Goal: Book appointment/travel/reservation

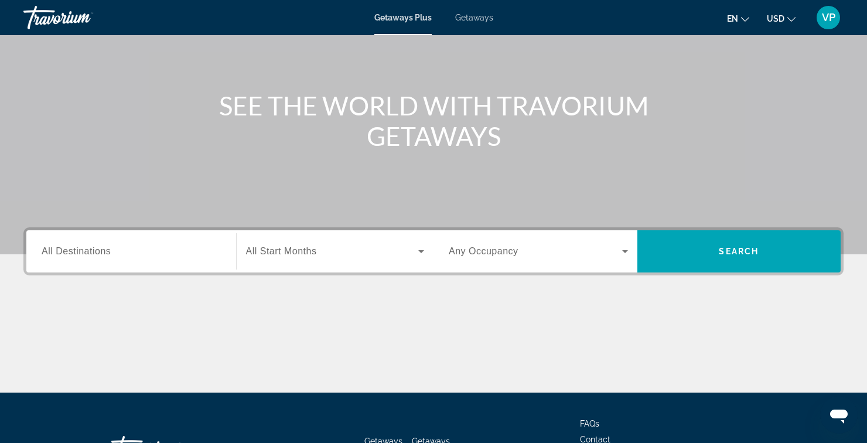
scroll to position [104, 0]
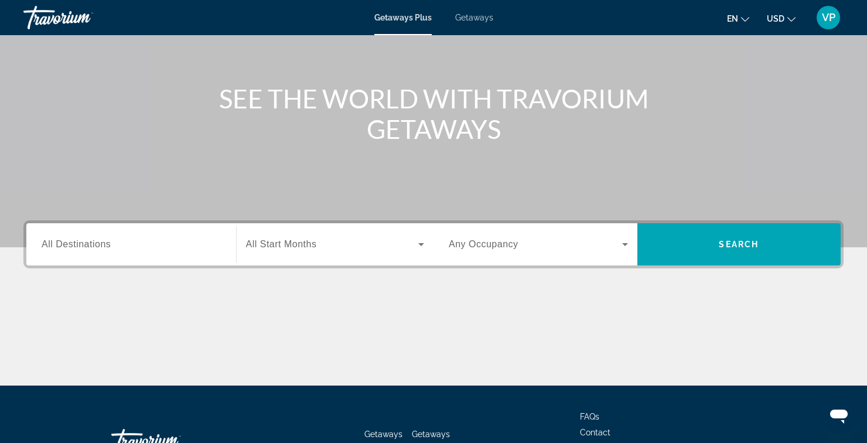
click at [164, 242] on input "Destination All Destinations" at bounding box center [131, 245] width 179 height 14
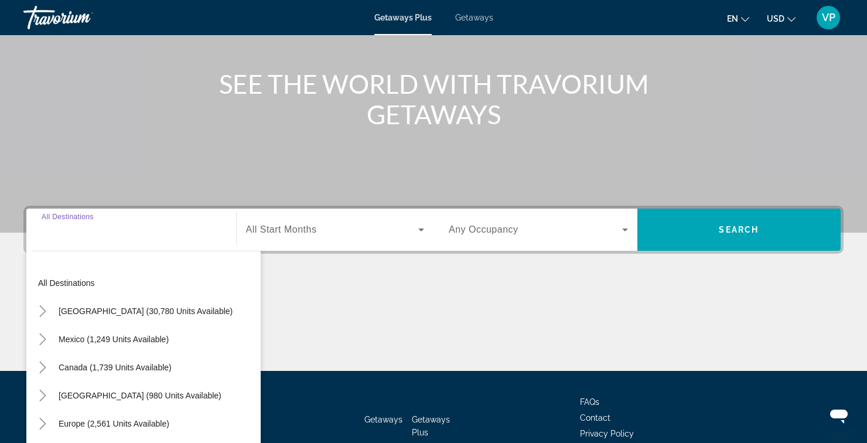
scroll to position [134, 0]
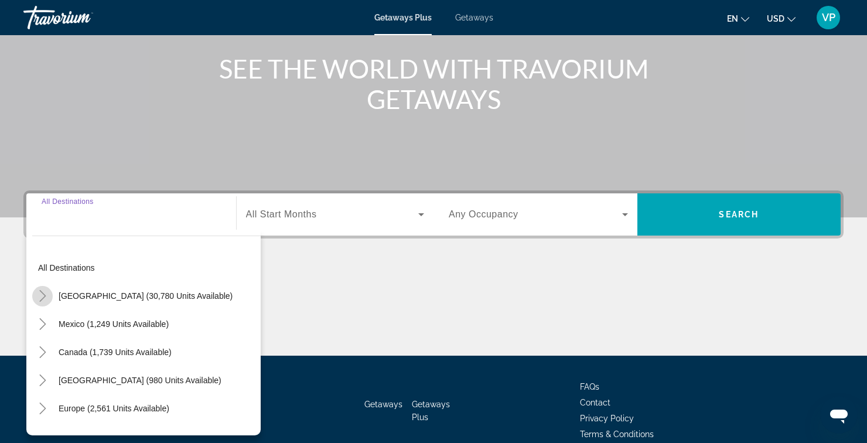
click at [50, 293] on mat-icon "Toggle United States (30,780 units available)" at bounding box center [42, 296] width 21 height 21
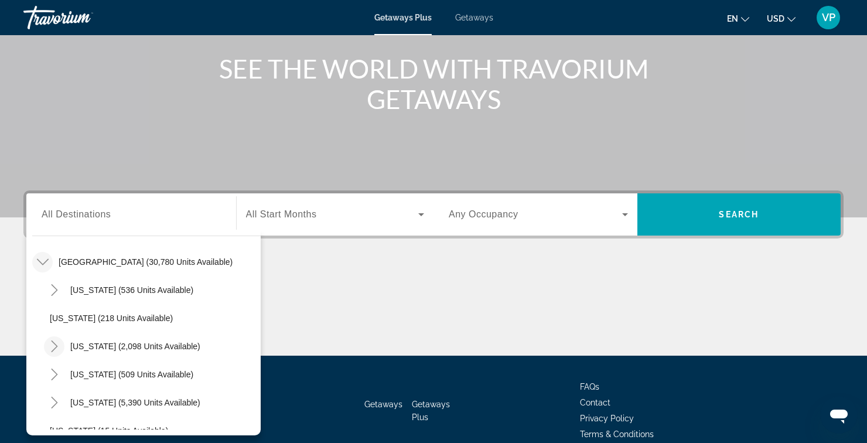
click at [54, 354] on mat-icon "Toggle California (2,098 units available)" at bounding box center [54, 346] width 21 height 21
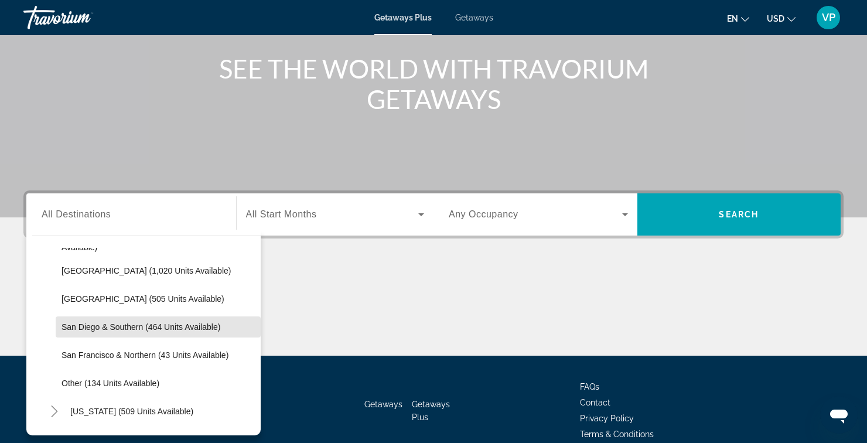
scroll to position [182, 0]
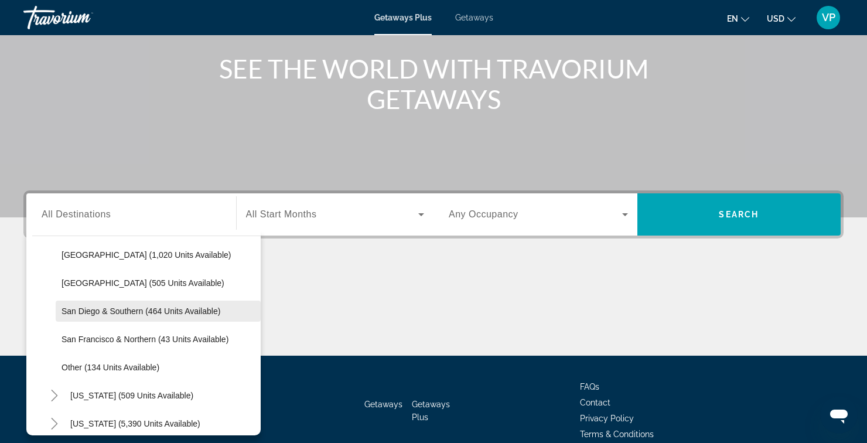
click at [166, 313] on span "San Diego & Southern (464 units available)" at bounding box center [141, 310] width 159 height 9
type input "**********"
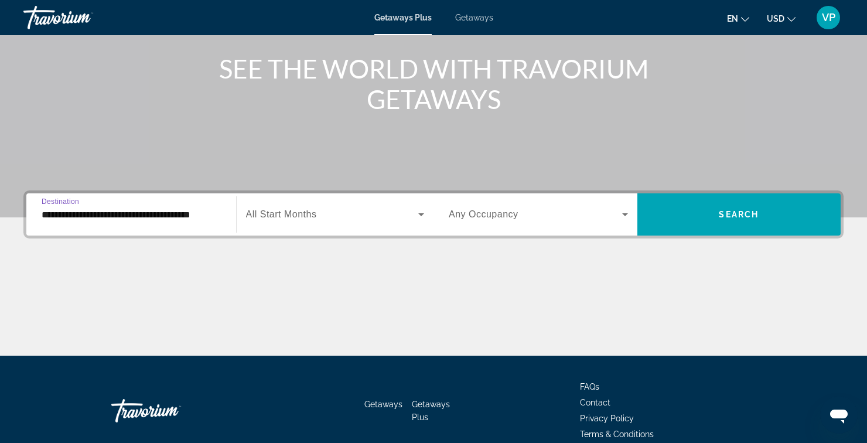
click at [421, 214] on icon "Search widget" at bounding box center [421, 214] width 6 height 3
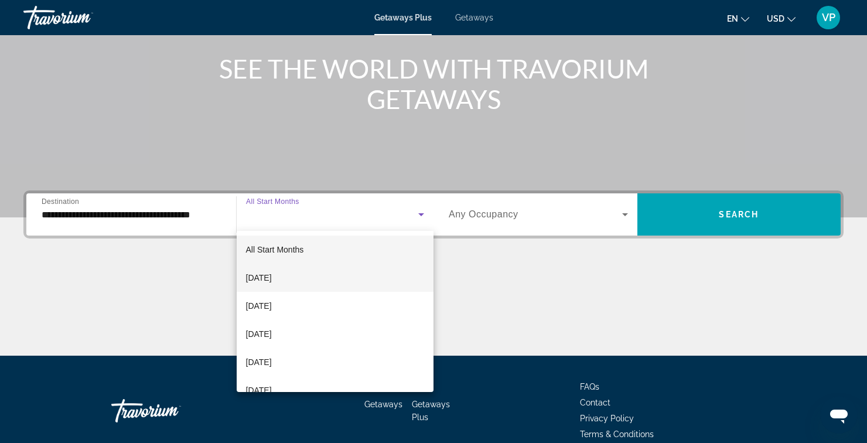
click at [272, 277] on span "September 2025" at bounding box center [259, 278] width 26 height 14
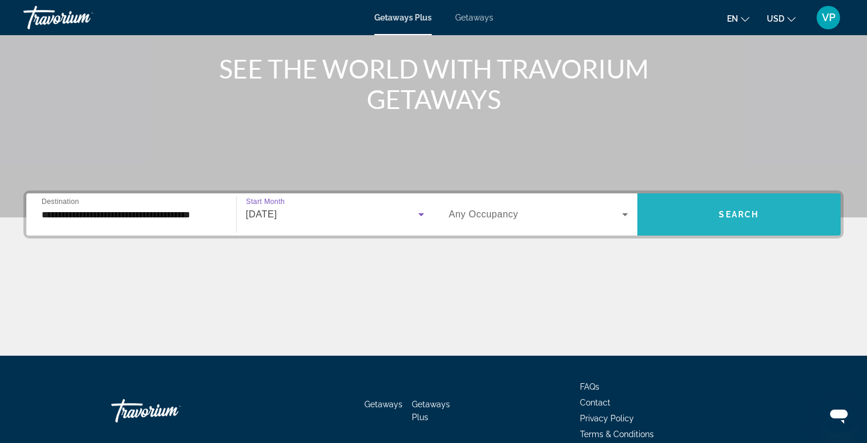
click at [732, 206] on span "Search widget" at bounding box center [739, 214] width 204 height 28
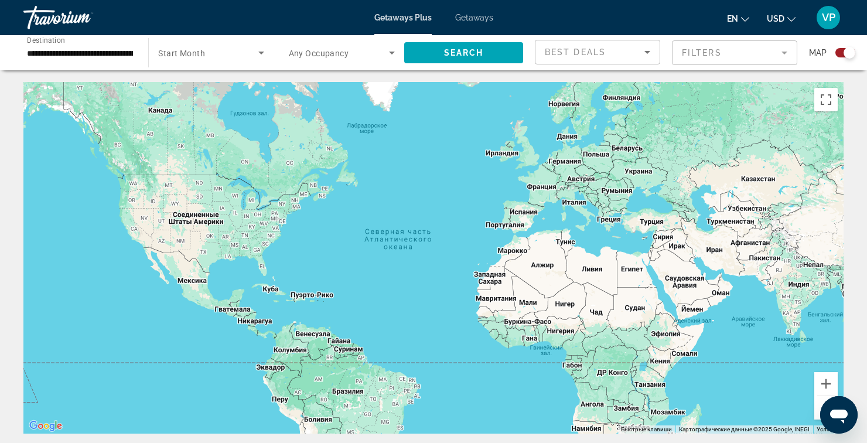
click at [480, 20] on span "Getaways" at bounding box center [474, 17] width 38 height 9
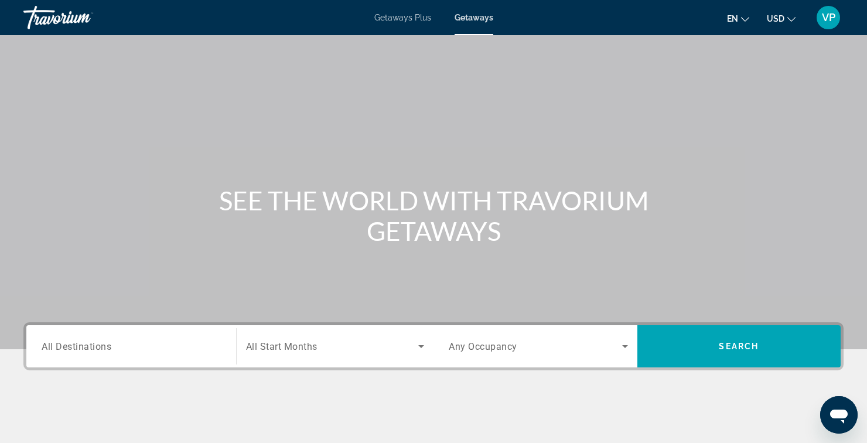
scroll to position [134, 0]
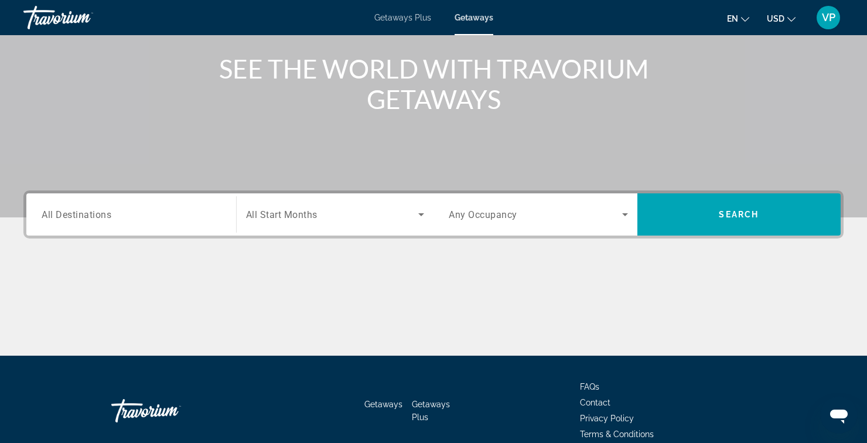
click at [185, 210] on input "Destination All Destinations" at bounding box center [131, 215] width 179 height 14
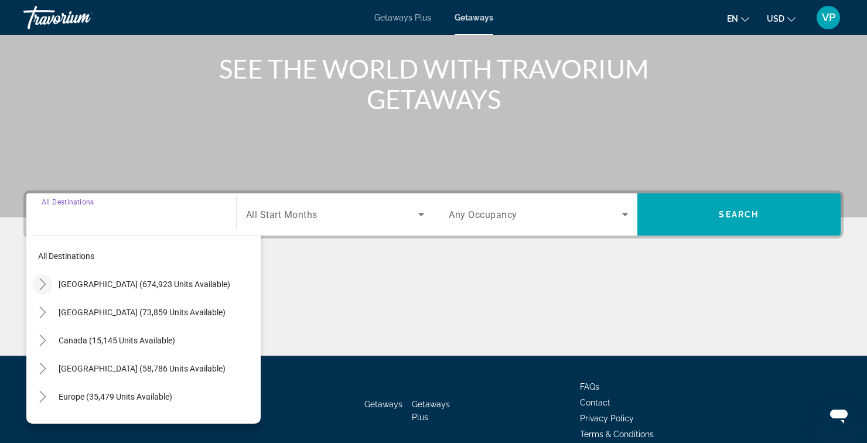
click at [39, 286] on icon "Toggle United States (674,923 units available)" at bounding box center [43, 284] width 12 height 12
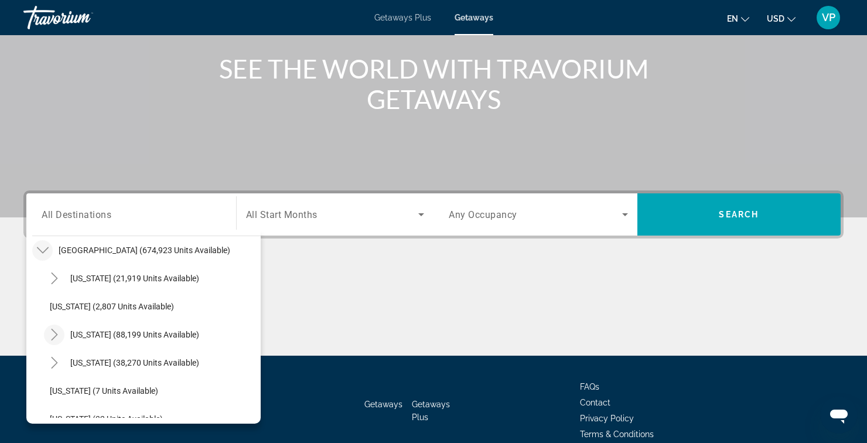
click at [56, 337] on icon "Toggle California (88,199 units available)" at bounding box center [55, 335] width 12 height 12
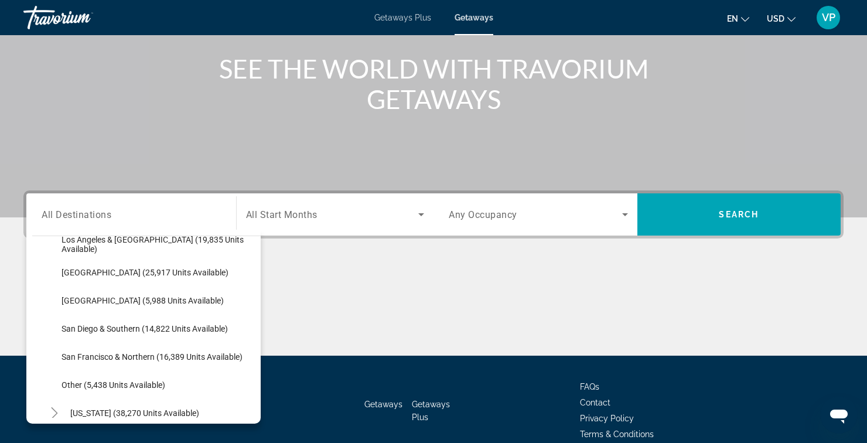
scroll to position [150, 0]
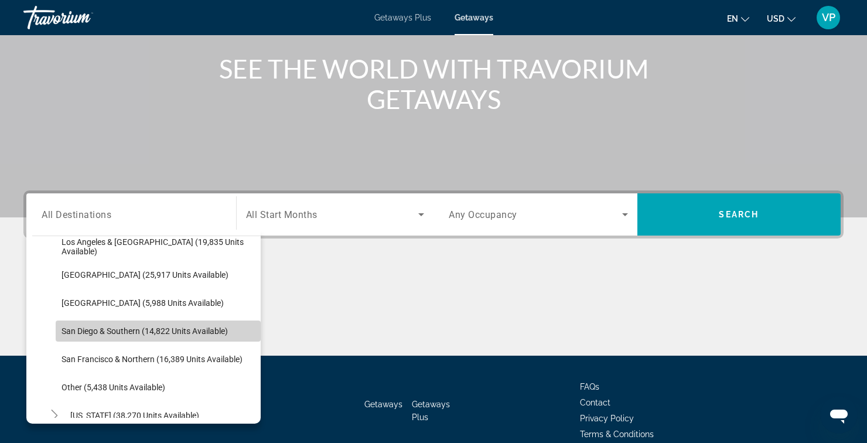
click at [79, 334] on span "San Diego & Southern (14,822 units available)" at bounding box center [145, 330] width 166 height 9
type input "**********"
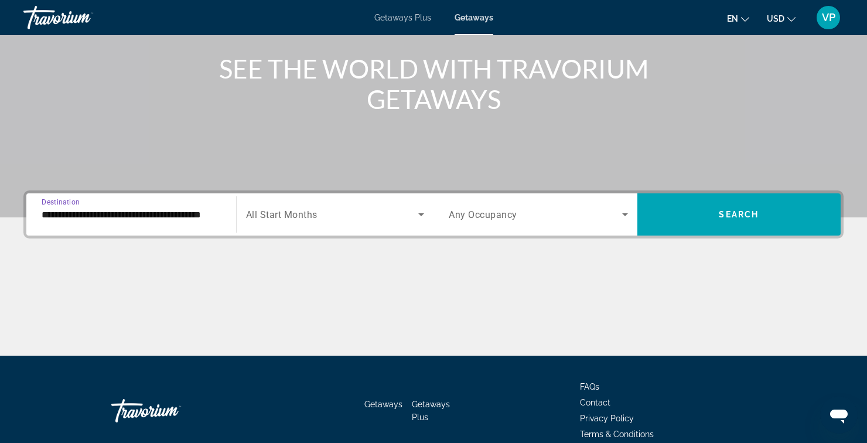
click at [421, 214] on icon "Search widget" at bounding box center [421, 214] width 6 height 3
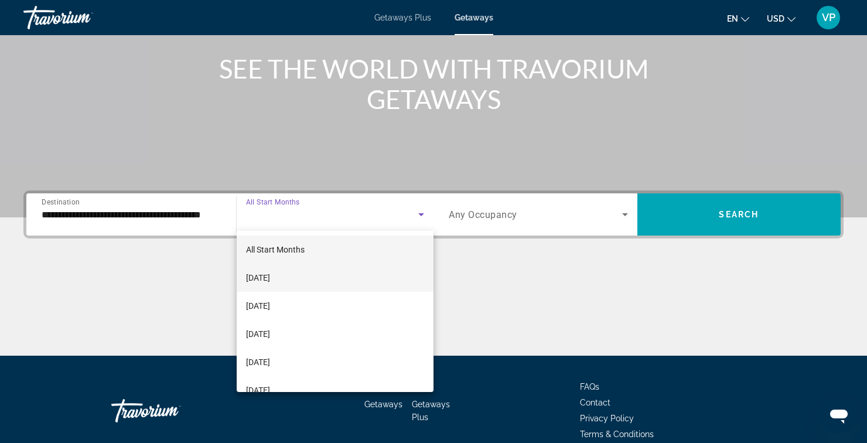
click at [293, 286] on mat-option "September 2025" at bounding box center [335, 278] width 197 height 28
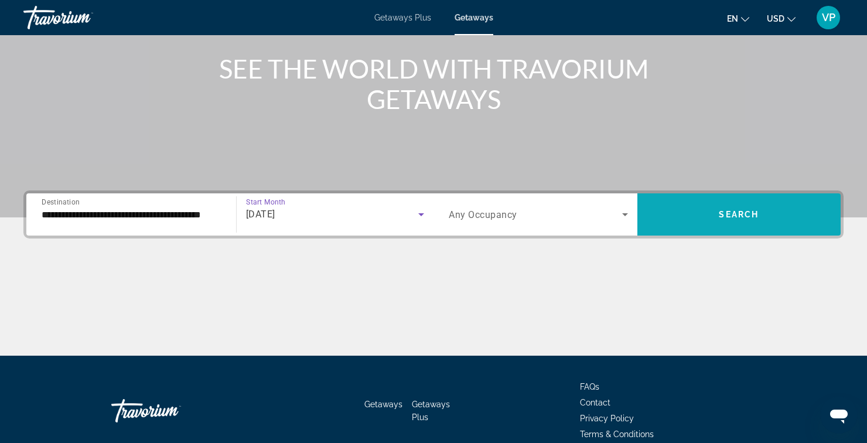
click at [728, 217] on span "Search" at bounding box center [739, 214] width 40 height 9
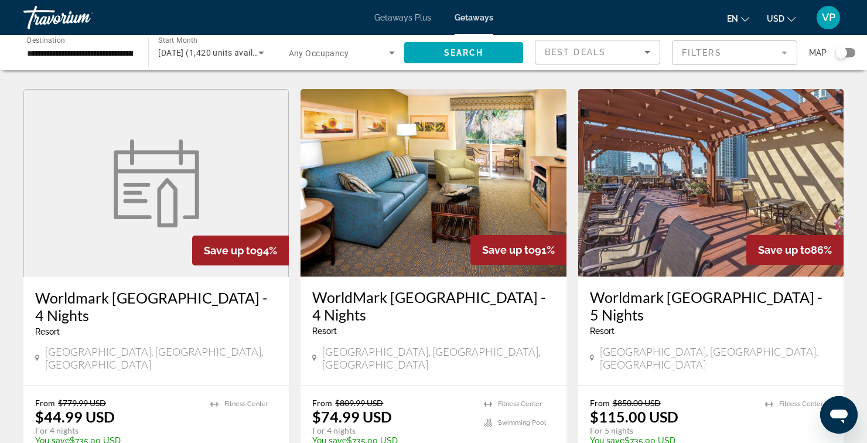
scroll to position [882, 0]
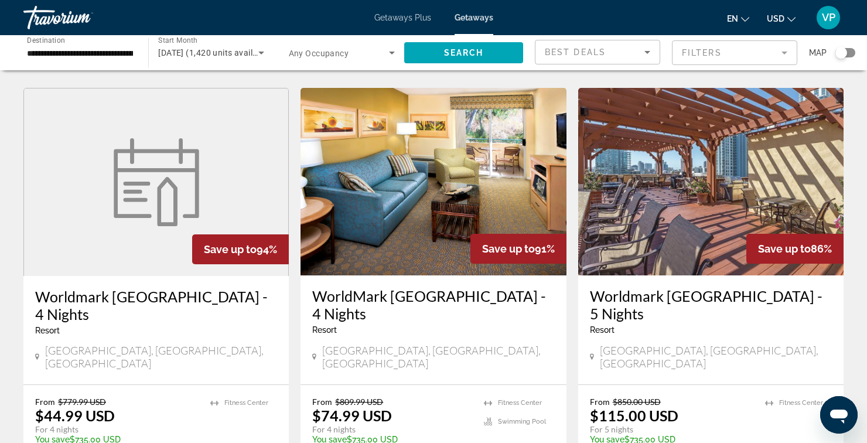
click at [350, 287] on h3 "WorldMark San Diego Mission Valley - 4 Nights" at bounding box center [433, 304] width 242 height 35
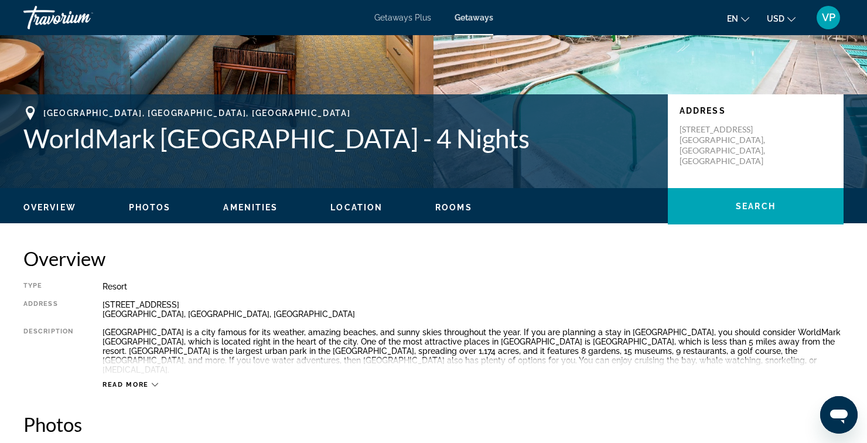
scroll to position [227, 0]
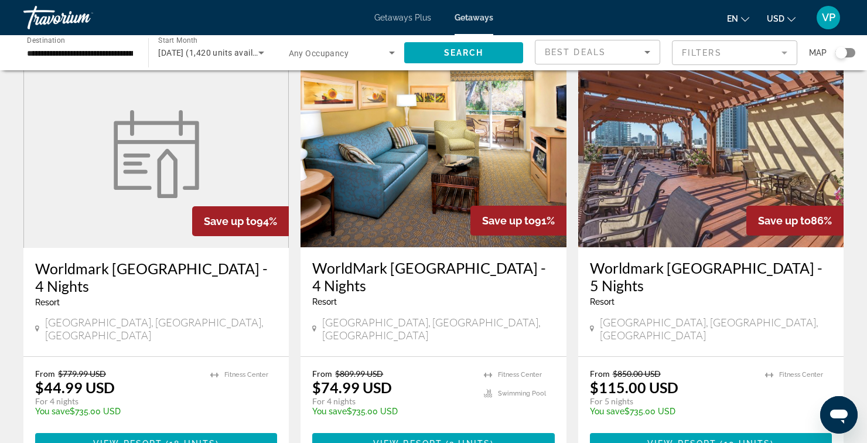
scroll to position [938, 0]
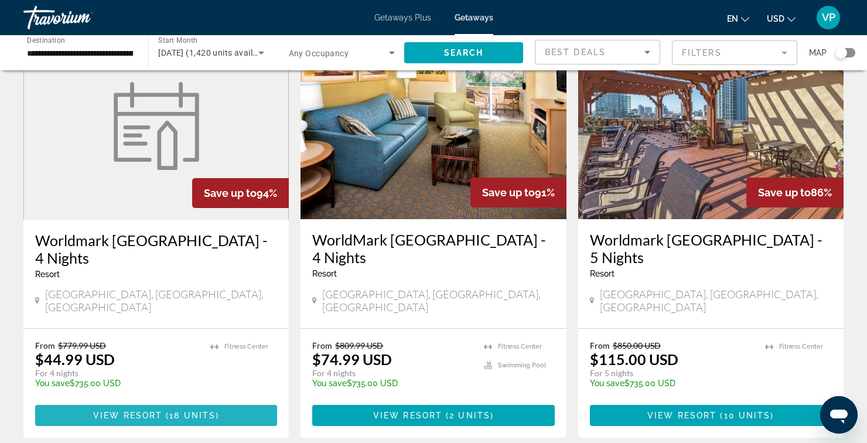
click at [190, 411] on span "18 units" at bounding box center [192, 415] width 46 height 9
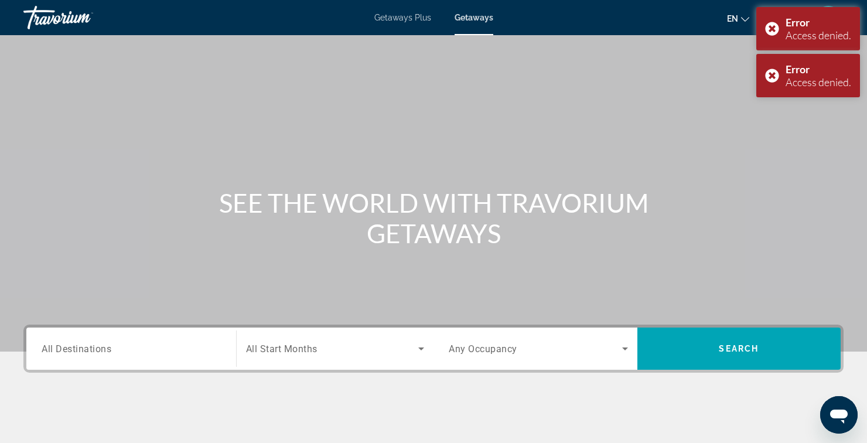
click at [184, 349] on input "Destination All Destinations" at bounding box center [131, 349] width 179 height 14
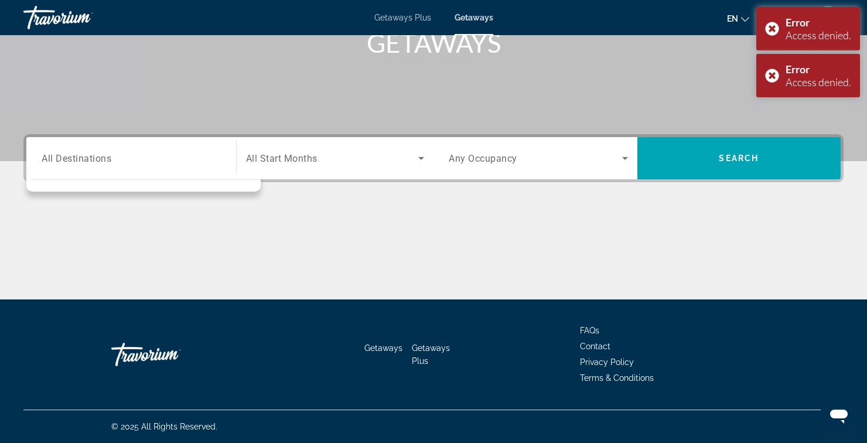
scroll to position [162, 0]
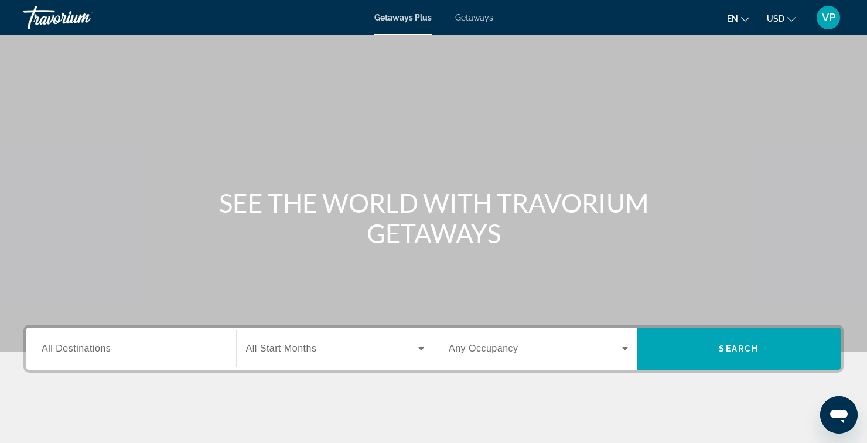
click at [476, 21] on span "Getaways" at bounding box center [474, 17] width 38 height 9
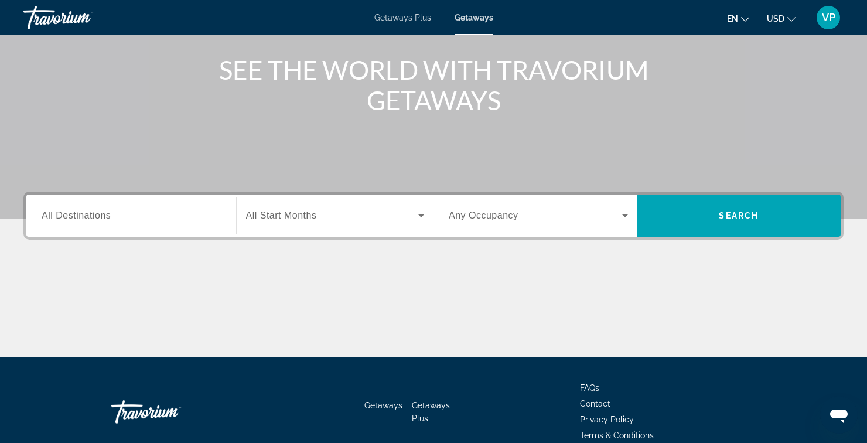
click at [204, 216] on input "Destination All Destinations" at bounding box center [131, 216] width 179 height 14
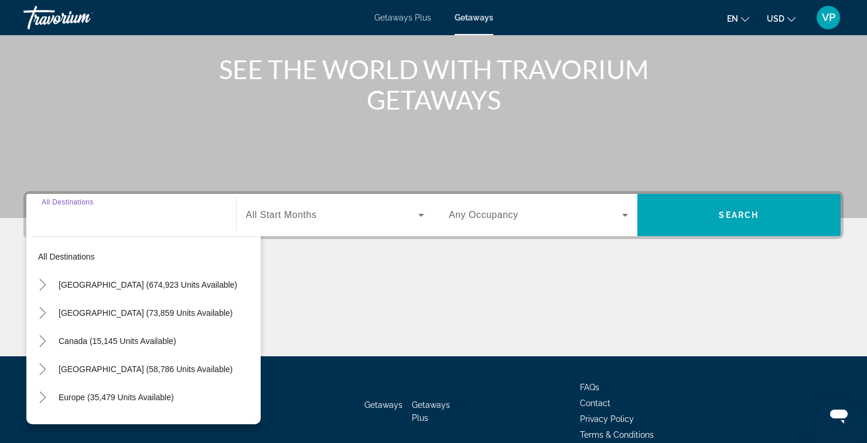
scroll to position [134, 0]
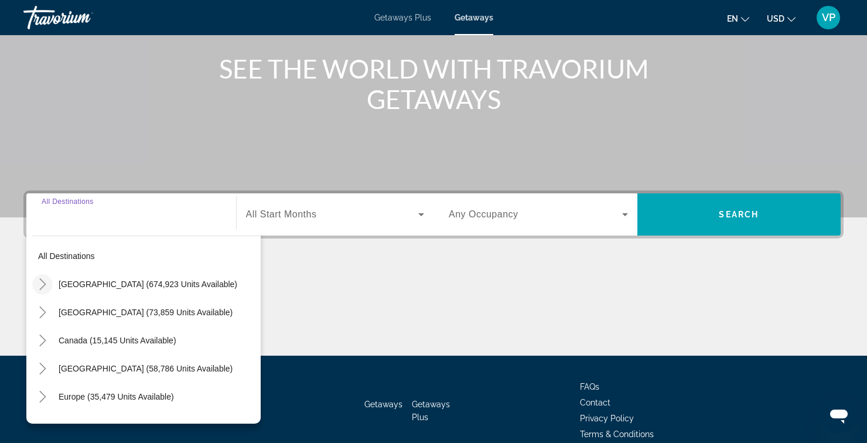
click at [45, 291] on mat-icon "Toggle United States (674,923 units available)" at bounding box center [42, 284] width 21 height 21
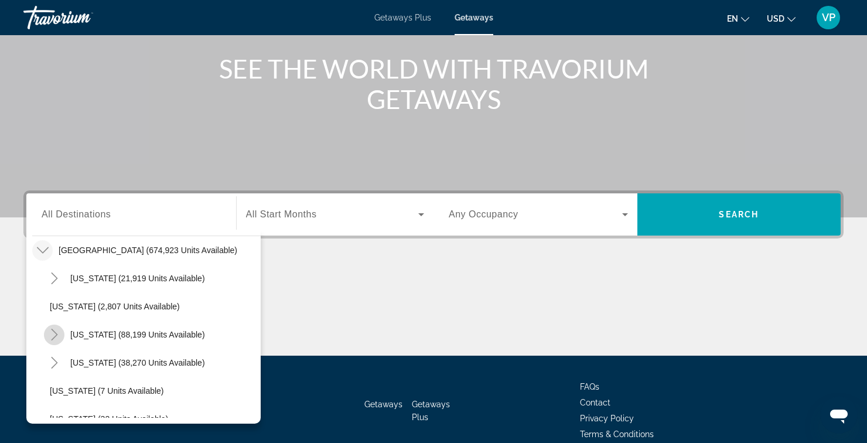
click at [56, 340] on mat-icon "Toggle California (88,199 units available)" at bounding box center [54, 335] width 21 height 21
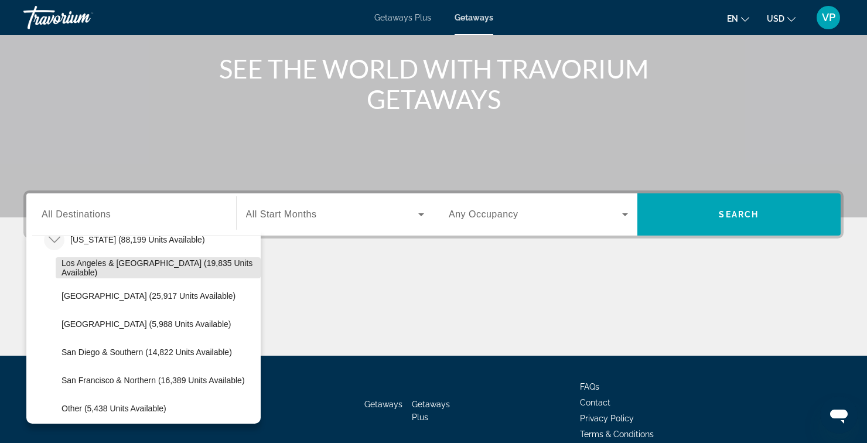
scroll to position [129, 0]
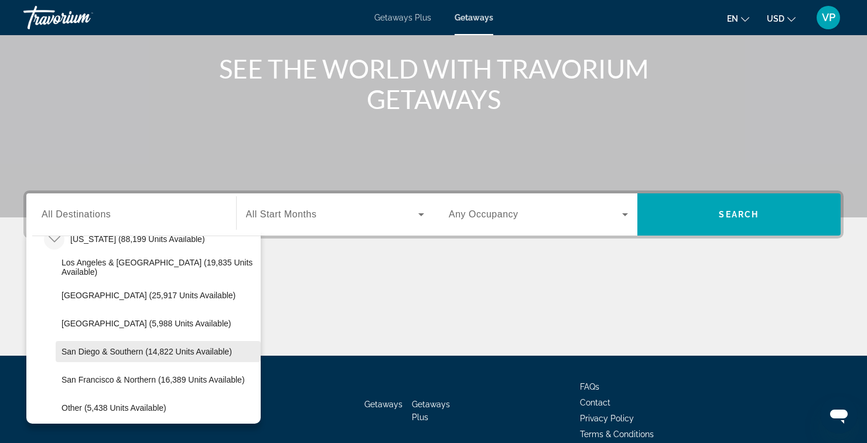
click at [118, 357] on span "Search widget" at bounding box center [158, 351] width 205 height 28
type input "**********"
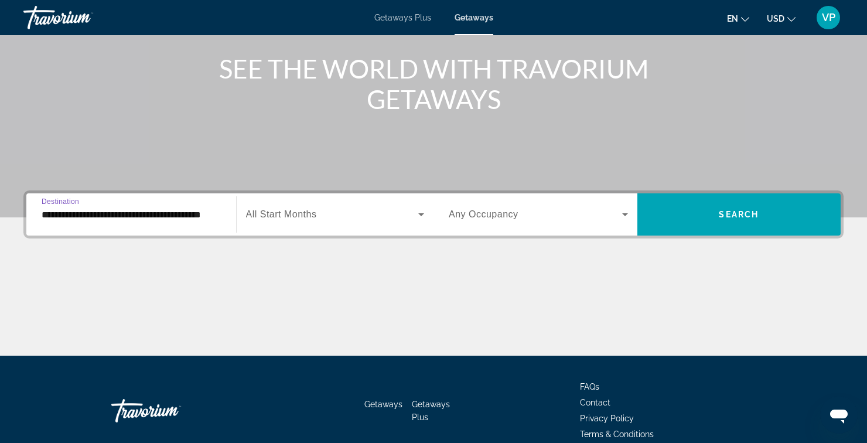
click at [414, 214] on icon "Search widget" at bounding box center [421, 214] width 14 height 14
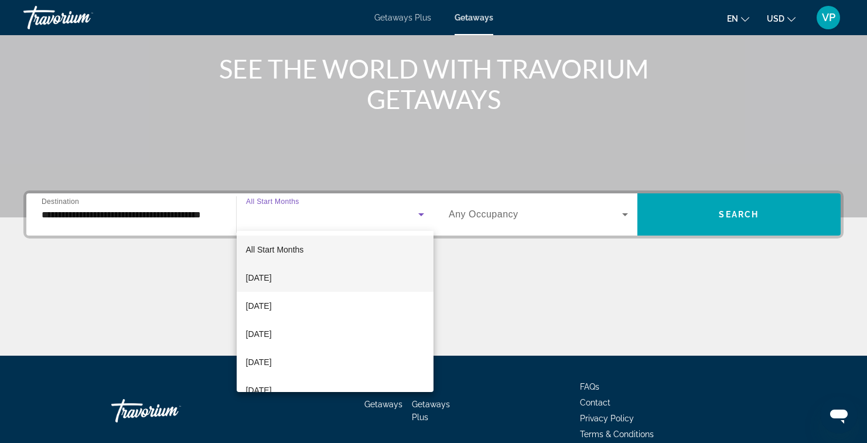
click at [309, 284] on mat-option "September 2025" at bounding box center [335, 278] width 197 height 28
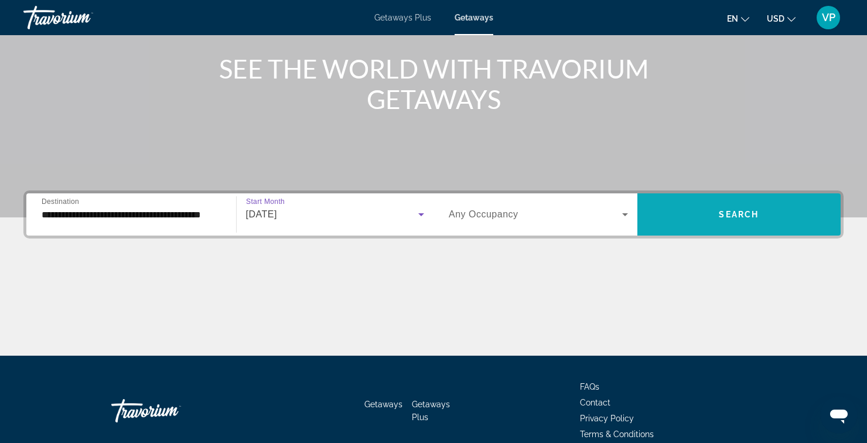
click at [700, 213] on span "Search widget" at bounding box center [739, 214] width 204 height 28
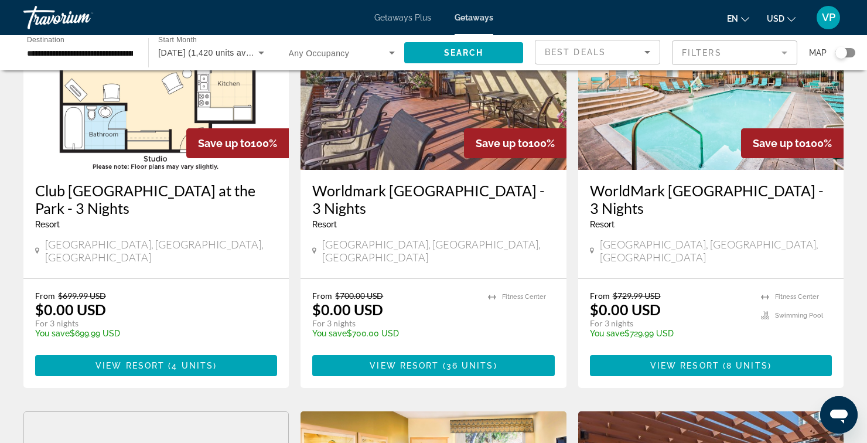
scroll to position [555, 0]
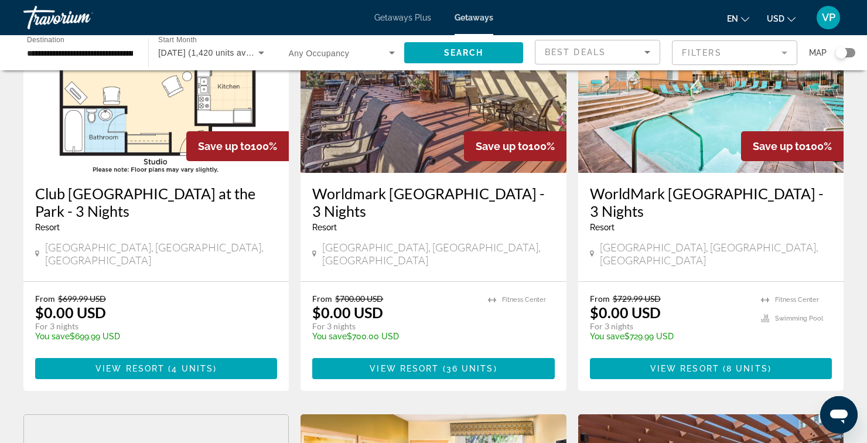
click at [199, 185] on h3 "Club Wyndham Inn at the Park - 3 Nights" at bounding box center [156, 202] width 242 height 35
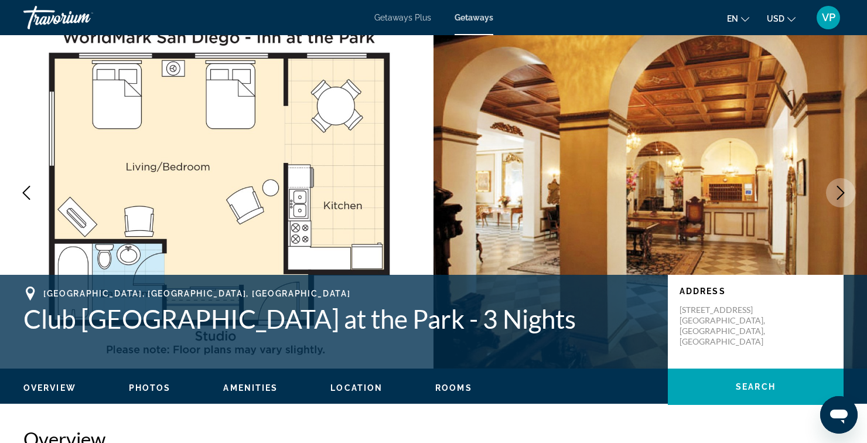
scroll to position [36, 0]
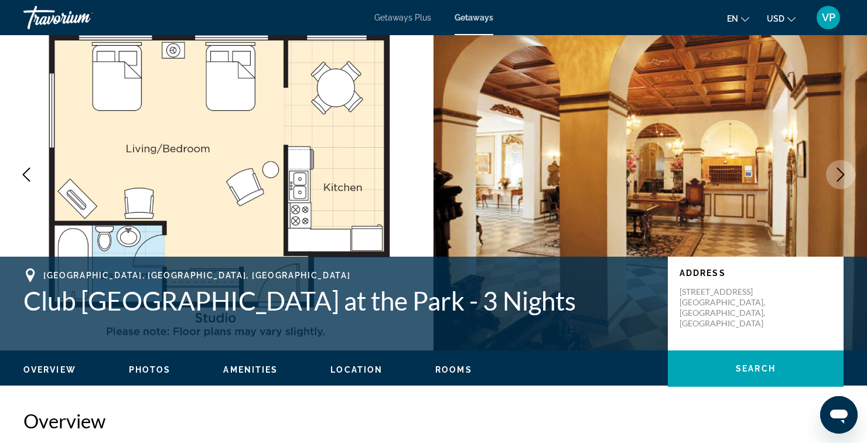
click at [832, 174] on button "Next image" at bounding box center [840, 174] width 29 height 29
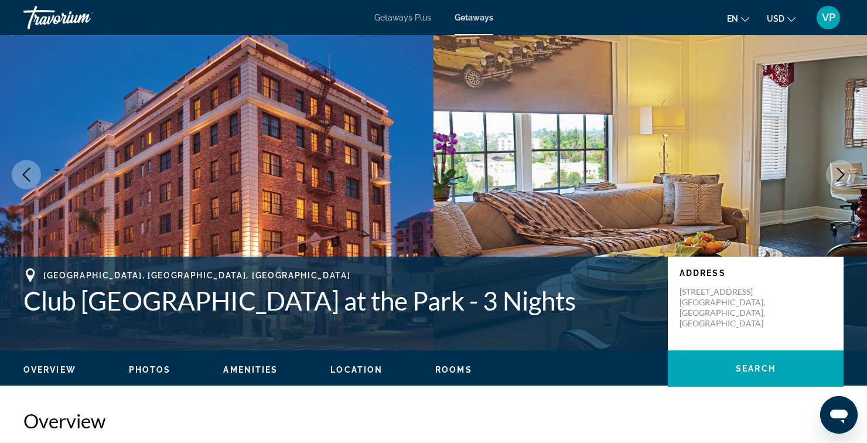
click at [840, 180] on icon "Next image" at bounding box center [841, 175] width 14 height 14
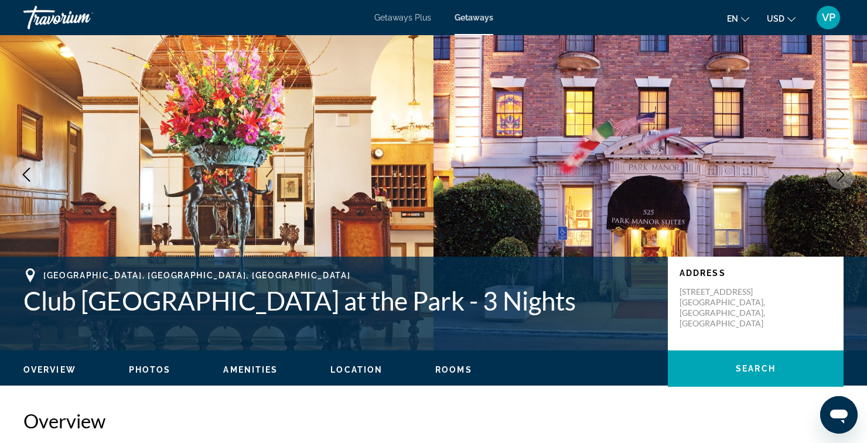
click at [836, 179] on icon "Next image" at bounding box center [841, 175] width 14 height 14
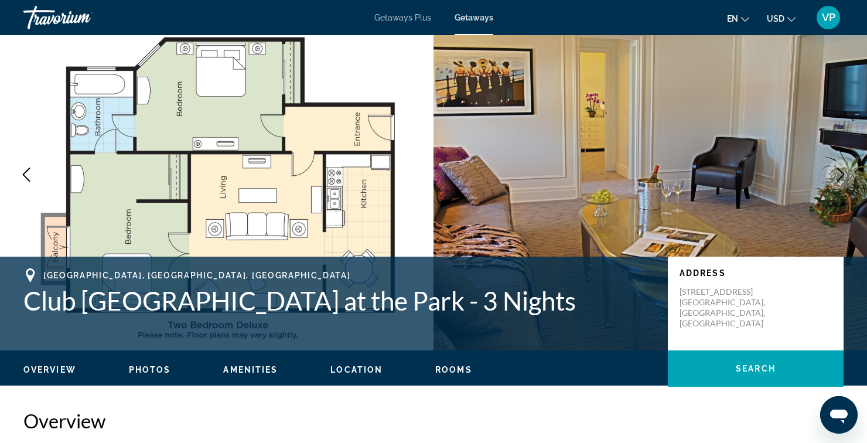
click at [832, 175] on button "Next image" at bounding box center [840, 174] width 29 height 29
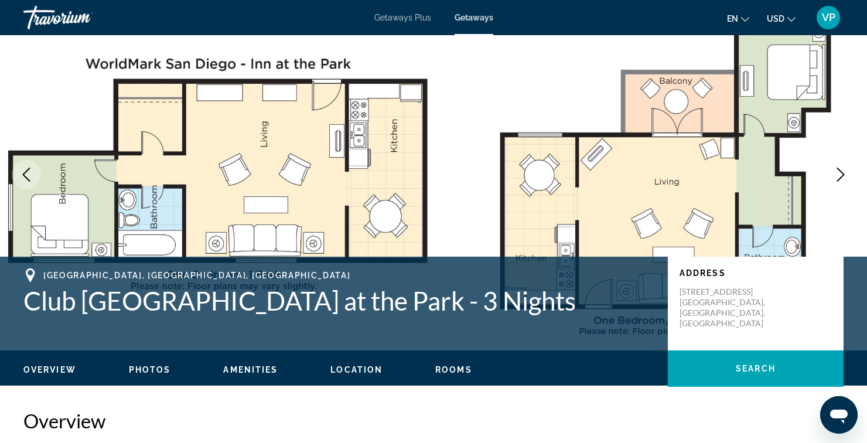
click at [826, 172] on button "Next image" at bounding box center [840, 174] width 29 height 29
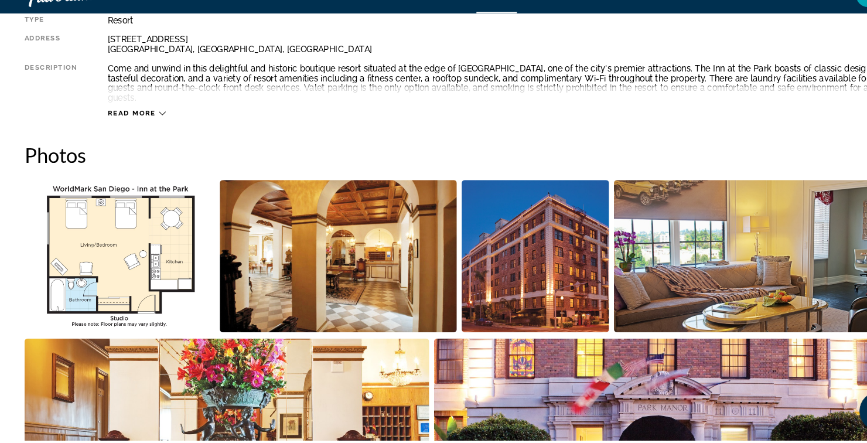
scroll to position [444, 0]
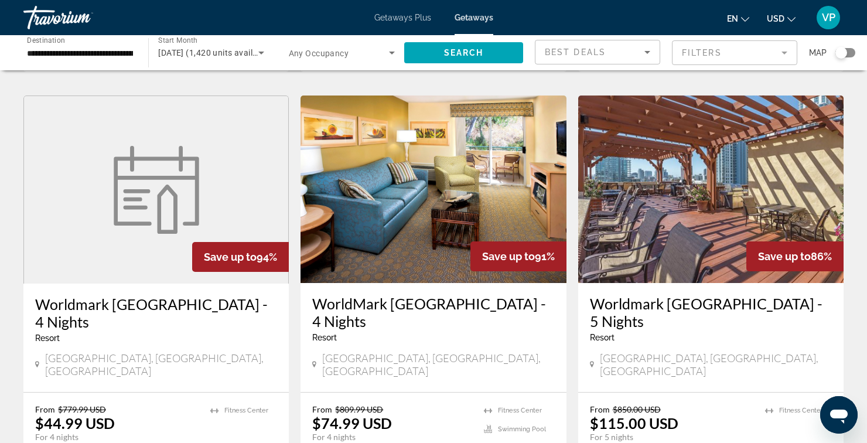
scroll to position [873, 0]
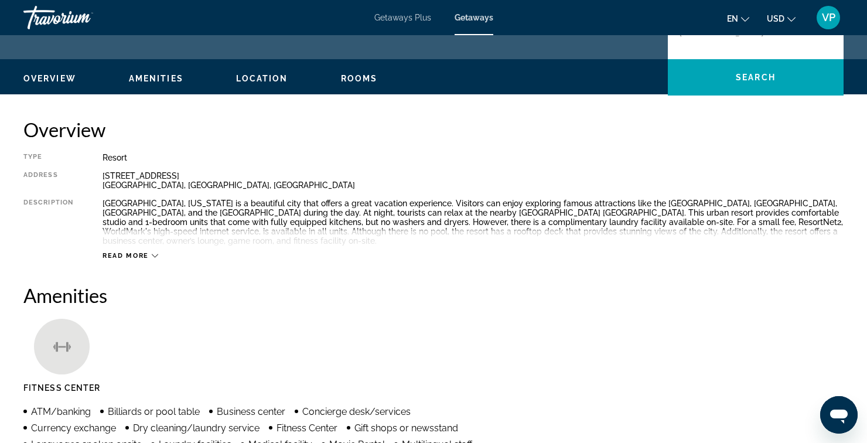
scroll to position [64, 0]
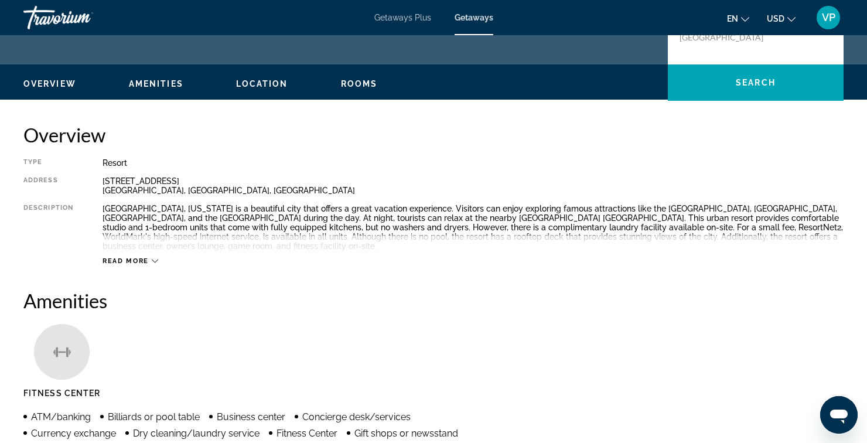
click at [359, 86] on span "Rooms" at bounding box center [359, 83] width 37 height 9
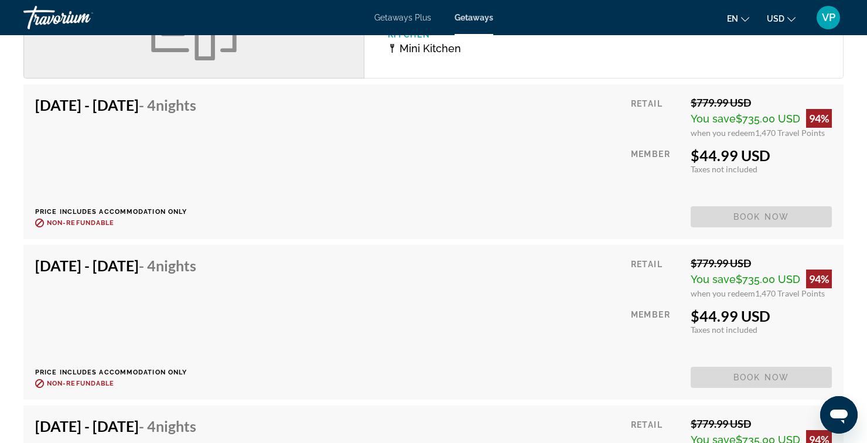
scroll to position [1759, 0]
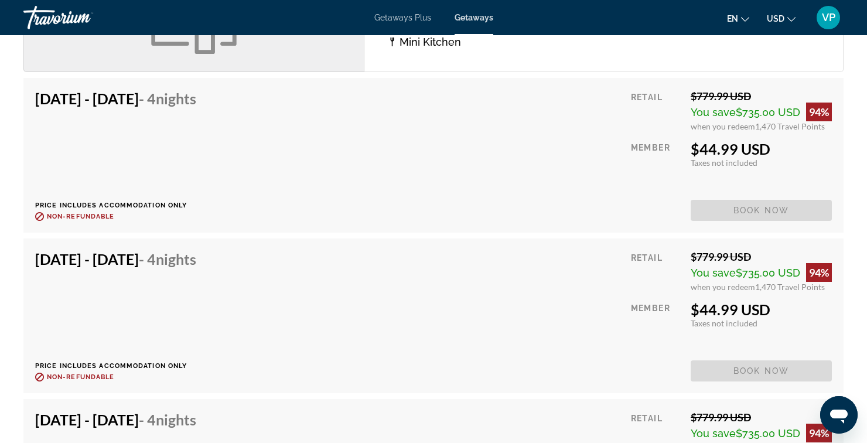
click at [788, 222] on div "Sep 14, 2025 - Sep 18, 2025 - 4 Nights Price includes accommodation only Refund…" at bounding box center [433, 155] width 820 height 155
click at [789, 209] on span "Book now" at bounding box center [761, 210] width 141 height 21
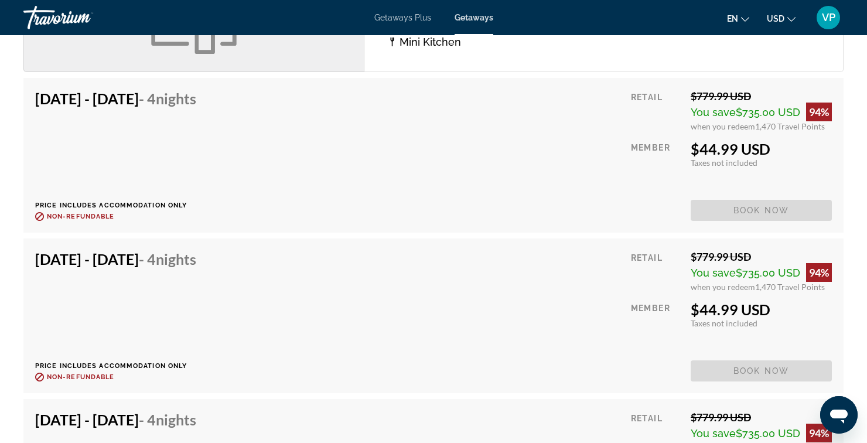
click at [777, 213] on span "Book now" at bounding box center [761, 210] width 141 height 21
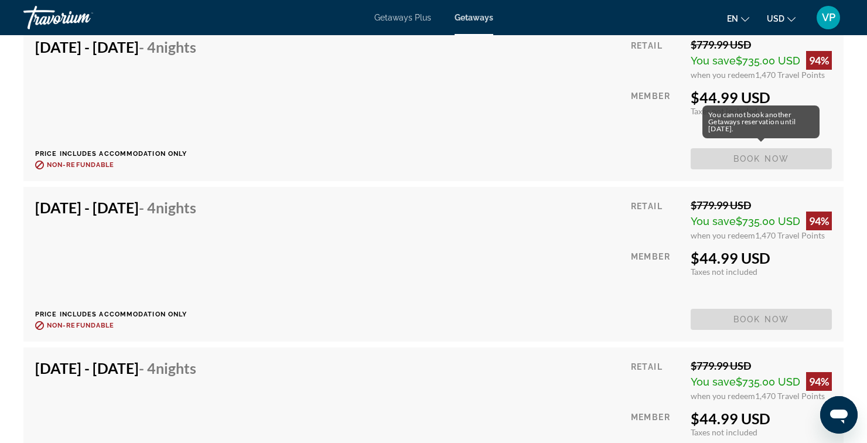
scroll to position [1815, 0]
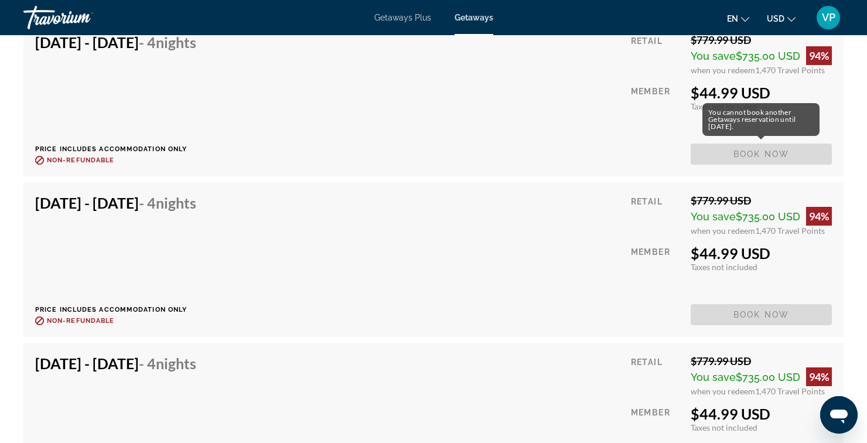
click at [784, 313] on span "Book now" at bounding box center [761, 314] width 141 height 21
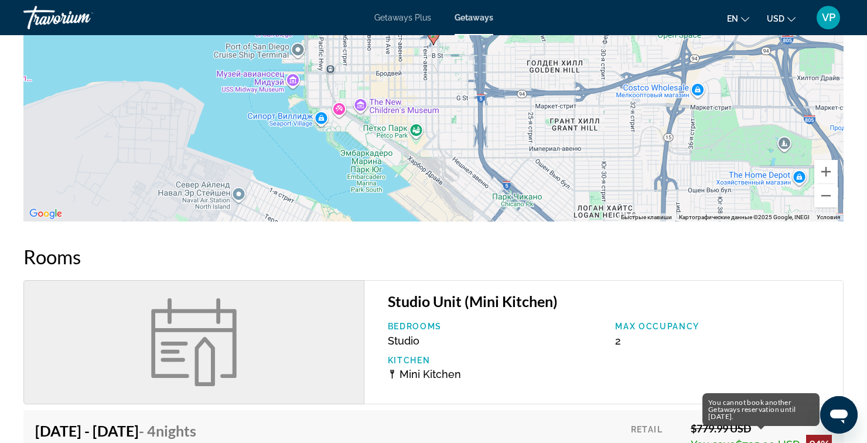
scroll to position [1418, 0]
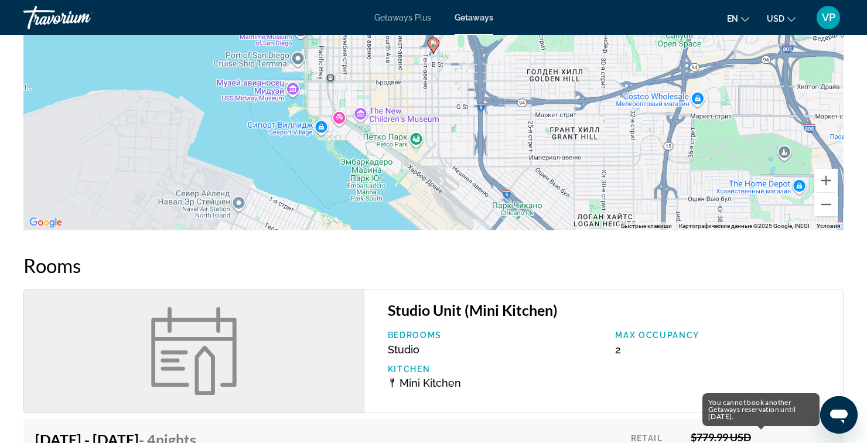
click at [417, 14] on span "Getaways Plus" at bounding box center [402, 17] width 57 height 9
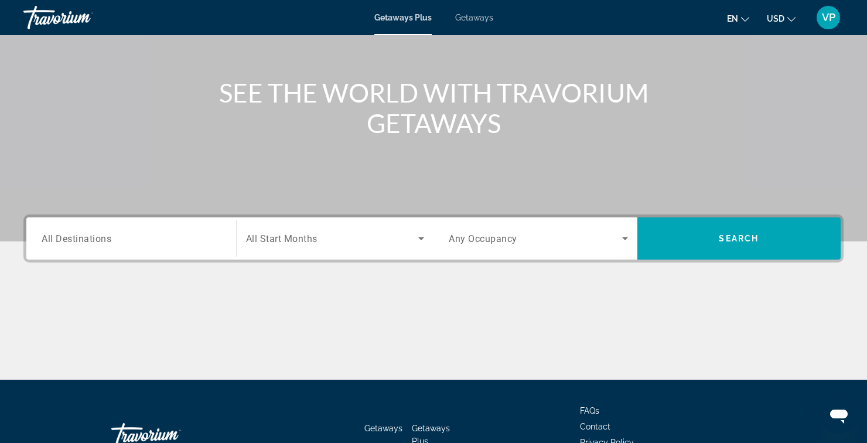
click at [202, 239] on input "Destination All Destinations" at bounding box center [131, 239] width 179 height 14
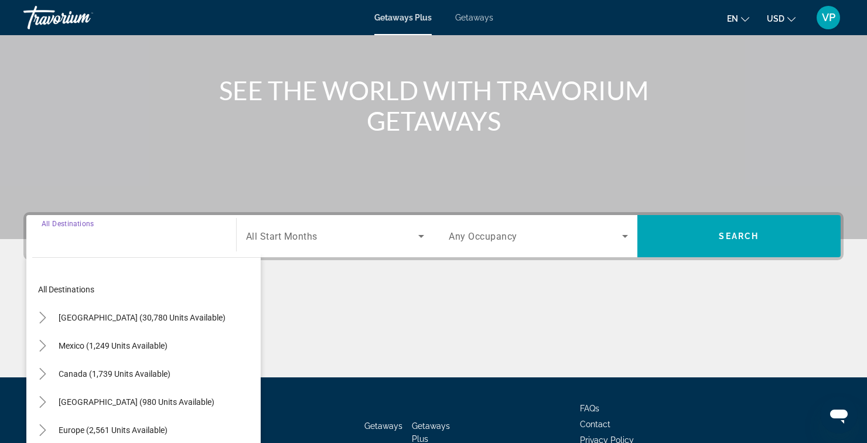
scroll to position [134, 0]
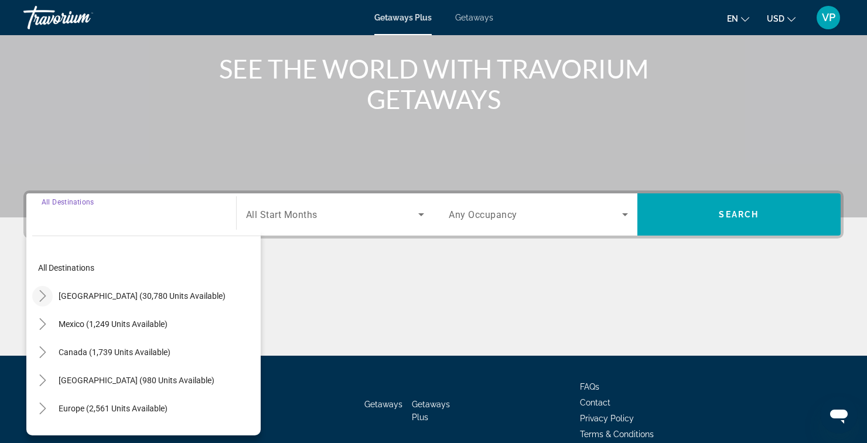
click at [44, 299] on icon "Toggle United States (30,780 units available)" at bounding box center [43, 296] width 12 height 12
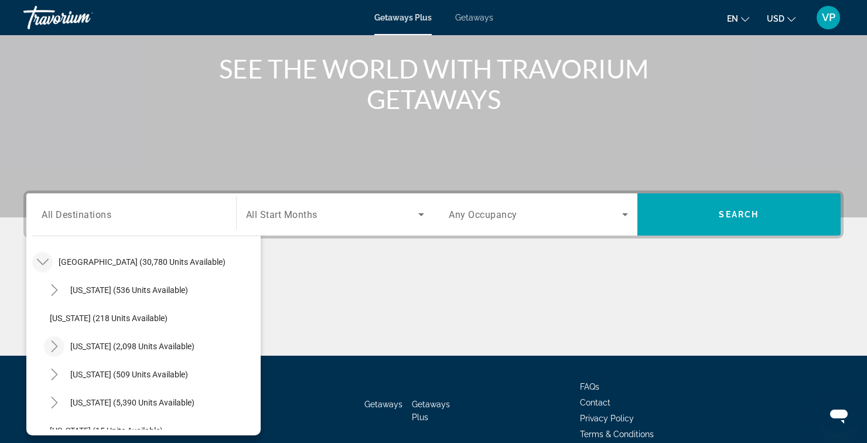
click at [56, 353] on mat-icon "Toggle California (2,098 units available)" at bounding box center [54, 346] width 21 height 21
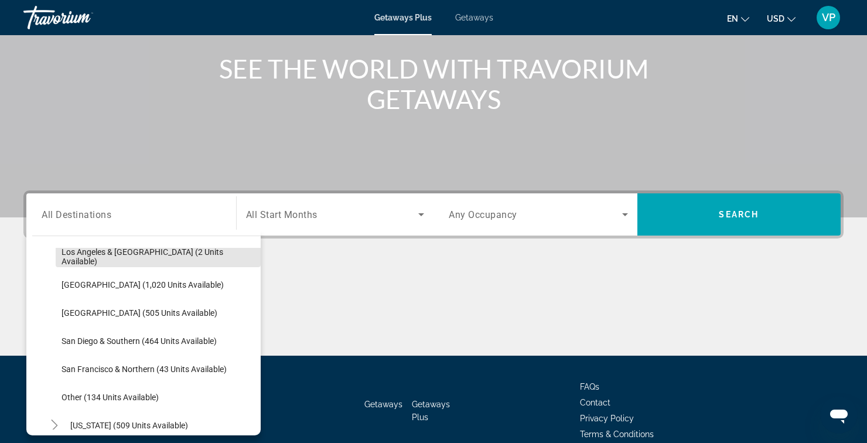
scroll to position [153, 0]
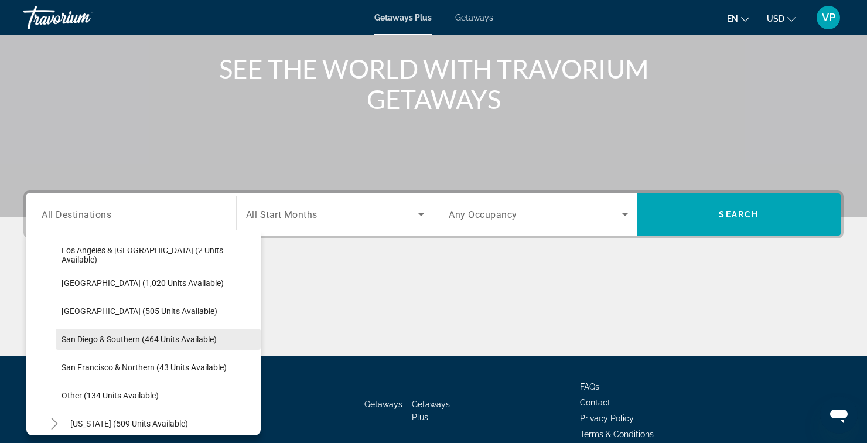
click at [134, 343] on span "San Diego & Southern (464 units available)" at bounding box center [139, 338] width 155 height 9
type input "**********"
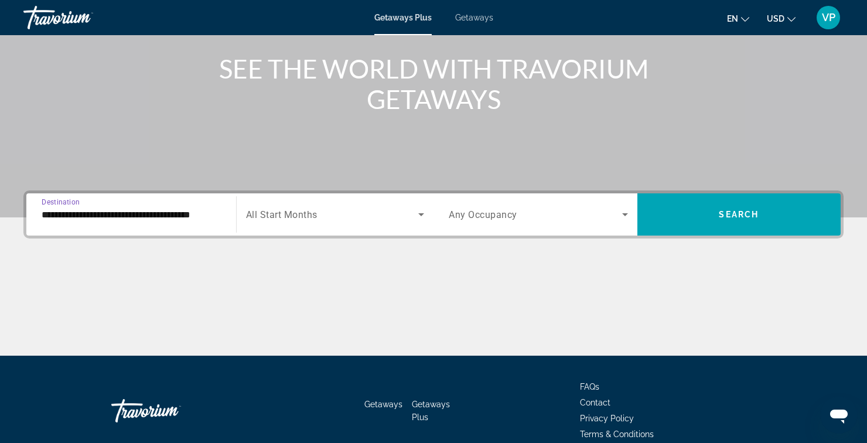
click at [420, 213] on icon "Search widget" at bounding box center [421, 214] width 14 height 14
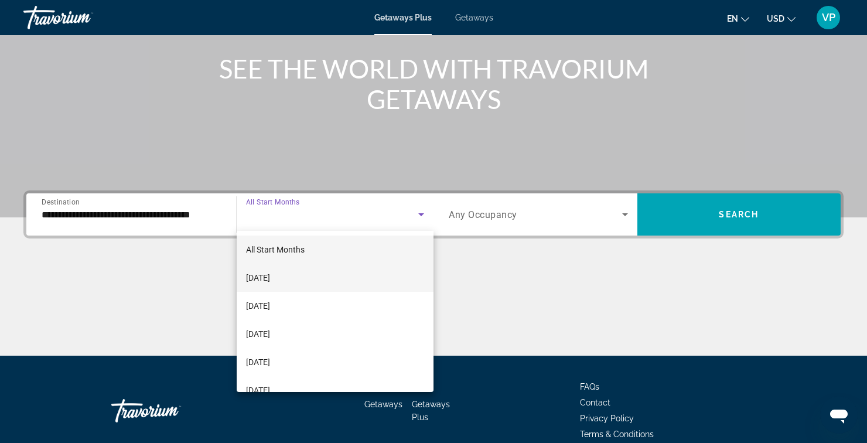
click at [298, 286] on mat-option "September 2025" at bounding box center [335, 278] width 197 height 28
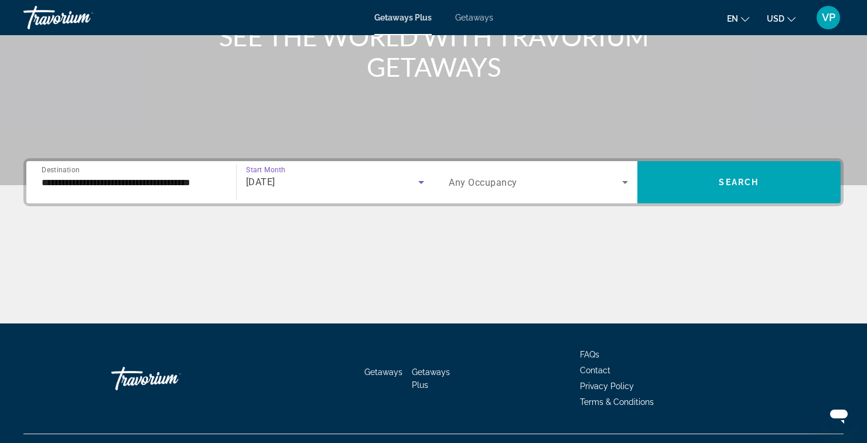
scroll to position [180, 0]
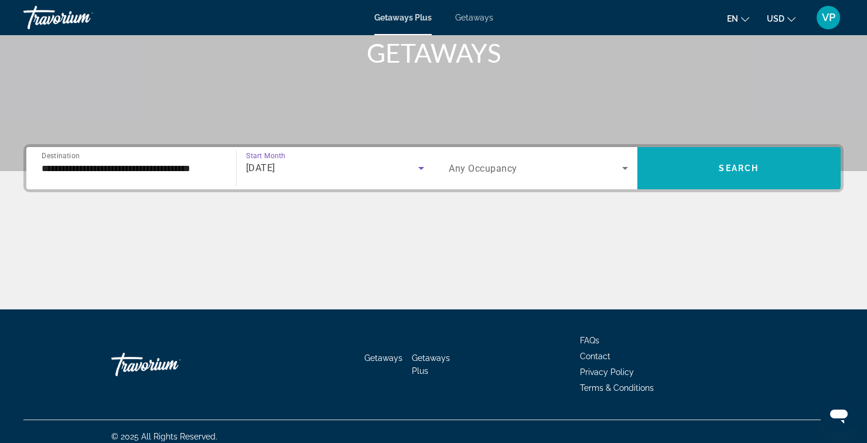
click at [761, 169] on span "Search widget" at bounding box center [739, 168] width 204 height 28
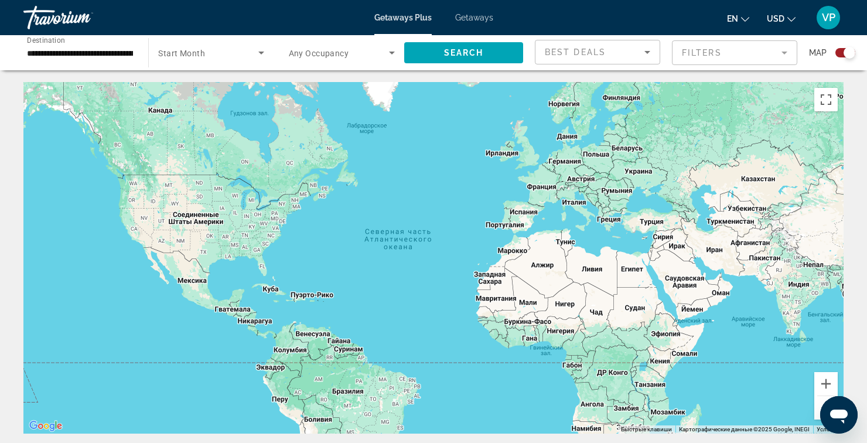
click at [251, 55] on span "Search widget" at bounding box center [208, 53] width 100 height 14
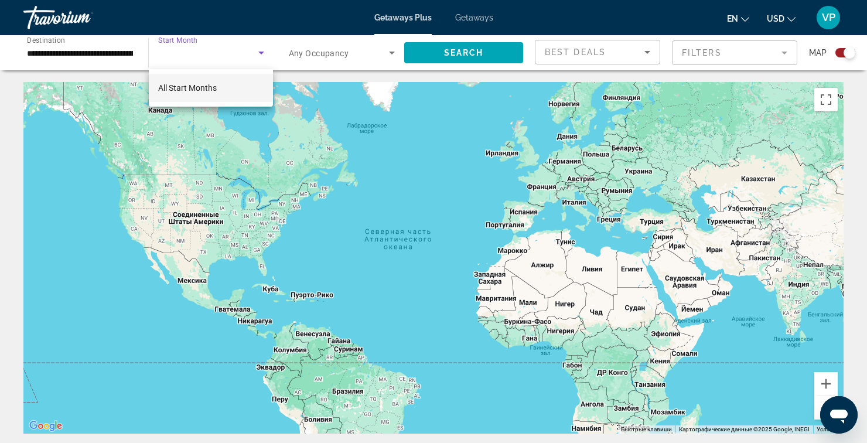
click at [214, 93] on span "All Start Months" at bounding box center [187, 88] width 59 height 14
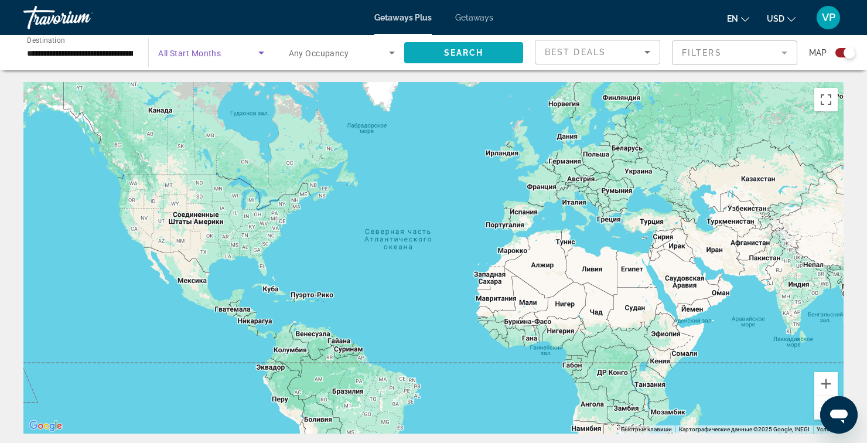
click at [448, 54] on span "Search" at bounding box center [464, 52] width 40 height 9
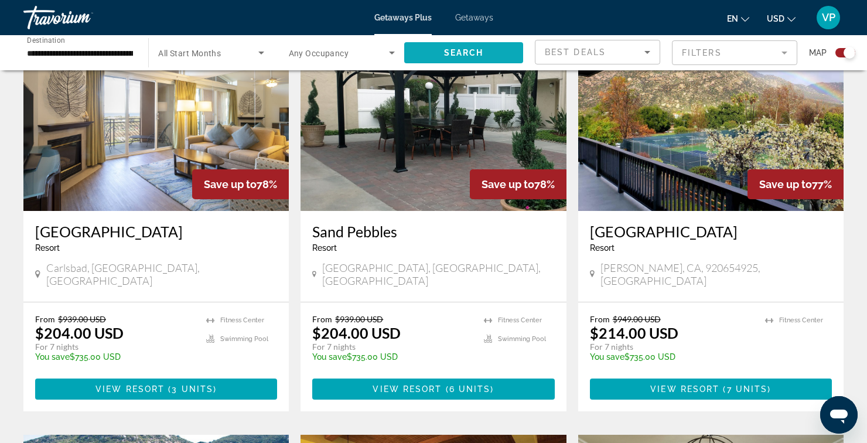
scroll to position [876, 0]
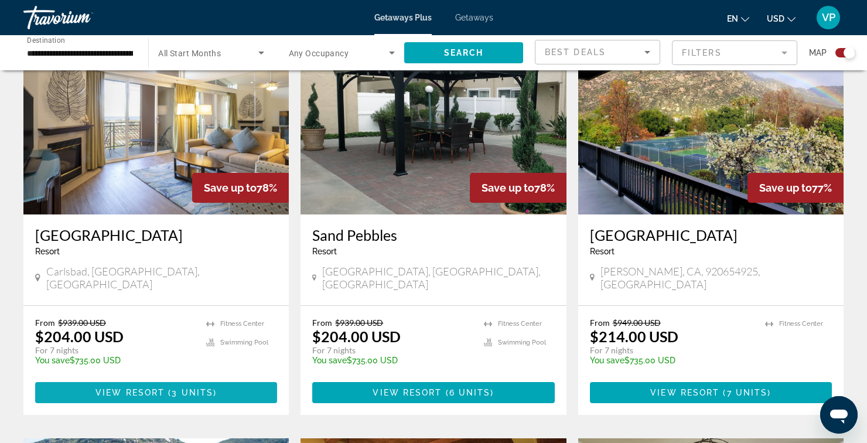
click at [213, 388] on span "( 3 units )" at bounding box center [191, 392] width 52 height 9
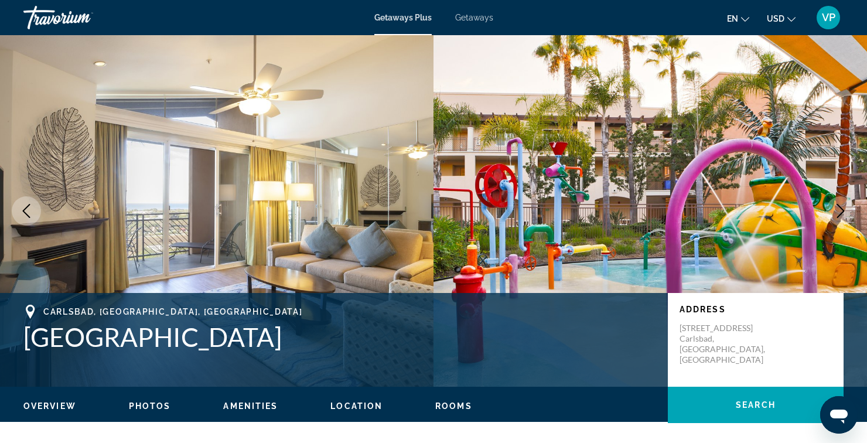
click at [788, 151] on img "Main content" at bounding box center [649, 210] width 433 height 351
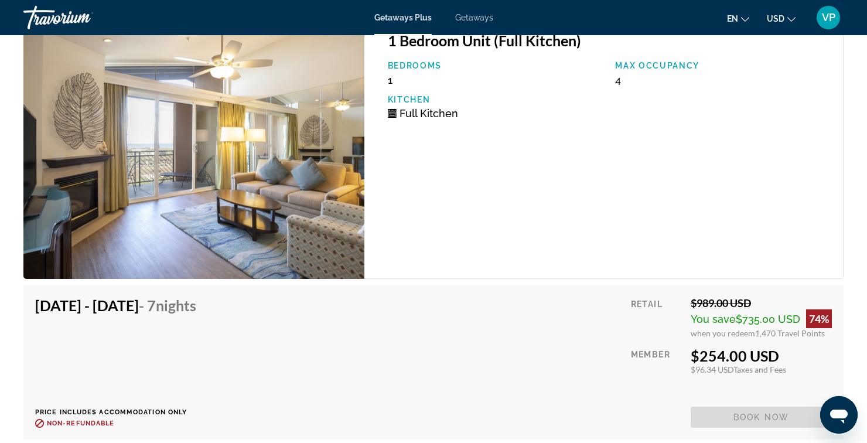
scroll to position [1847, 0]
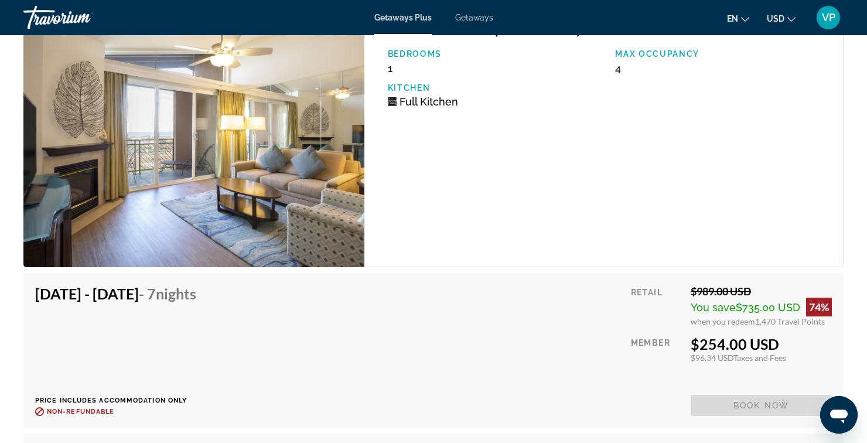
click at [769, 403] on span "Book now" at bounding box center [761, 405] width 141 height 21
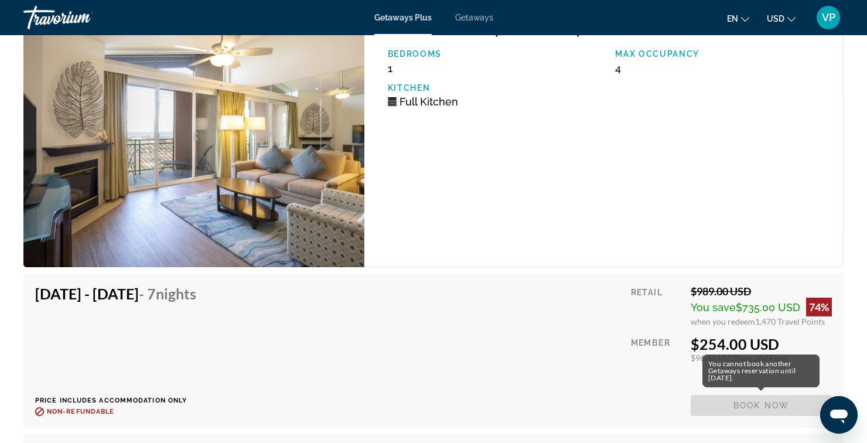
click at [801, 237] on div "1 Bedroom Unit (Full Kitchen) Bedrooms 1 Max Occupancy 4 Kitchen Full Kitchen" at bounding box center [603, 137] width 479 height 259
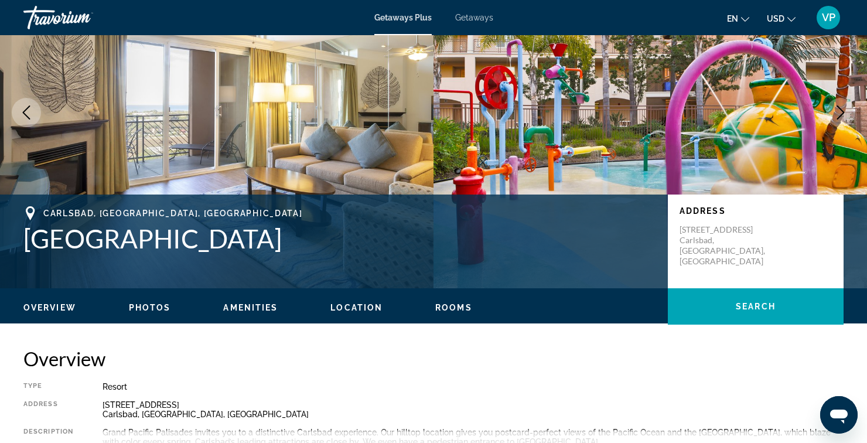
scroll to position [155, 0]
